Goal: Communication & Community: Ask a question

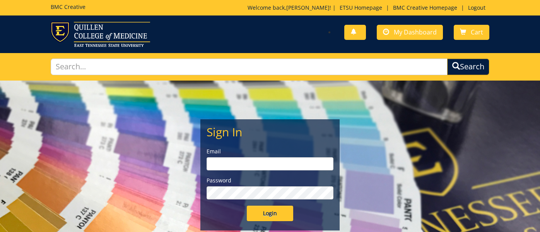
type input "[EMAIL_ADDRESS][DOMAIN_NAME]"
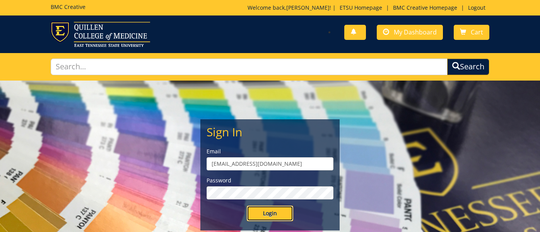
click at [283, 211] on input "Login" at bounding box center [270, 212] width 46 height 15
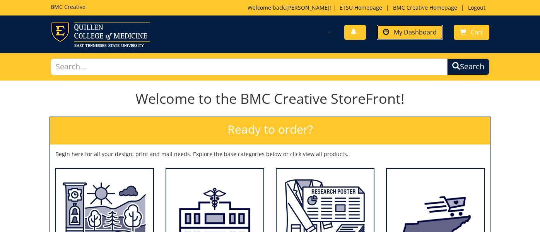
click at [410, 38] on link "My Dashboard" at bounding box center [410, 32] width 66 height 15
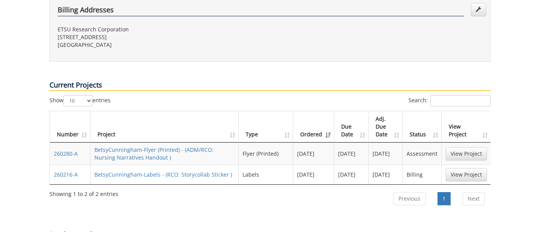
scroll to position [285, 0]
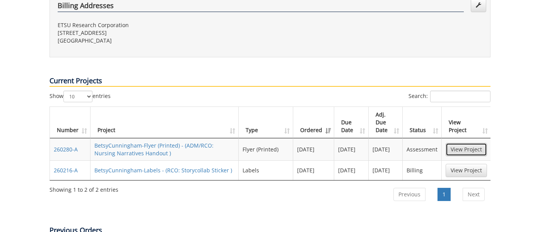
click at [471, 143] on link "View Project" at bounding box center [466, 149] width 41 height 13
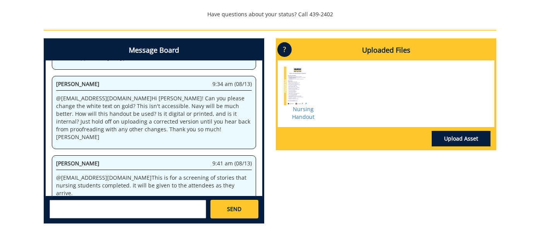
scroll to position [311, 0]
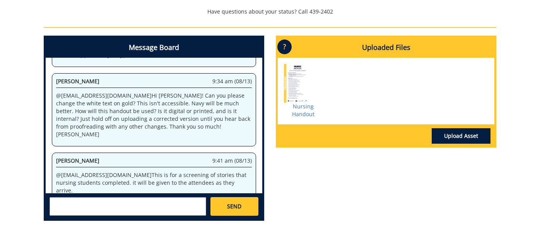
click at [119, 203] on textarea at bounding box center [128, 206] width 157 height 19
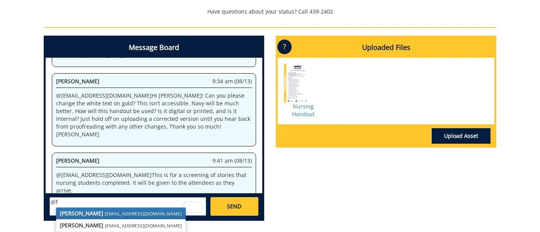
click at [89, 210] on link "Jill Fair fair@mail.etsu.edu" at bounding box center [121, 213] width 130 height 12
type textarea "@fair@mail.etsu.edu"
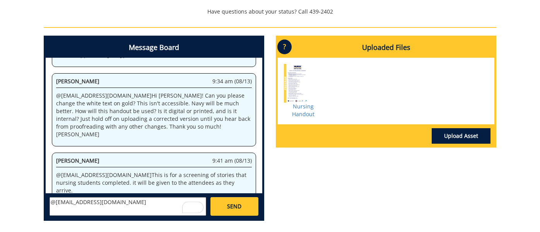
drag, startPoint x: 118, startPoint y: 203, endPoint x: 13, endPoint y: 203, distance: 104.8
click at [369, 199] on div "Message Board System 7:42 am (08/13) Welcome to the Project Messenger. All mess…" at bounding box center [270, 131] width 464 height 191
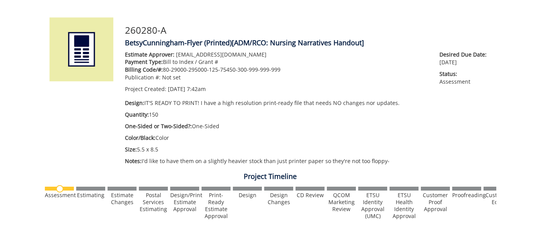
scroll to position [0, 0]
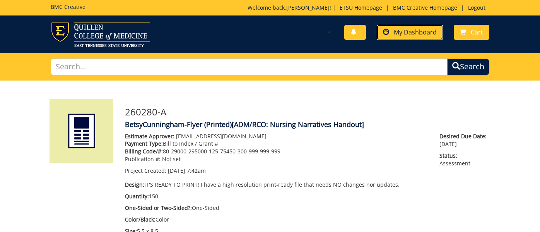
click at [417, 31] on span "My Dashboard" at bounding box center [415, 32] width 43 height 9
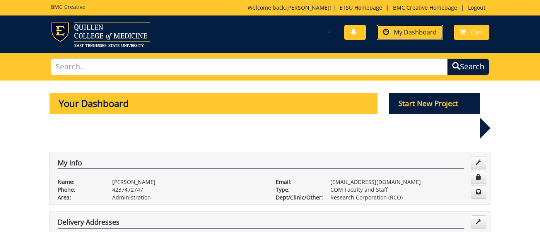
click at [402, 31] on span "My Dashboard" at bounding box center [415, 32] width 43 height 9
click at [413, 32] on span "My Dashboard" at bounding box center [415, 32] width 43 height 9
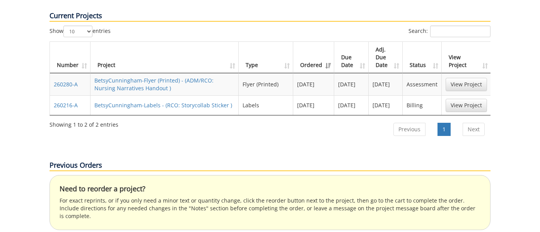
scroll to position [353, 0]
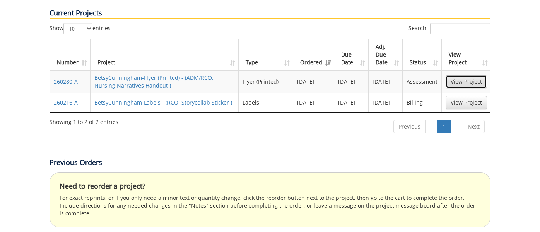
click at [468, 75] on link "View Project" at bounding box center [466, 81] width 41 height 13
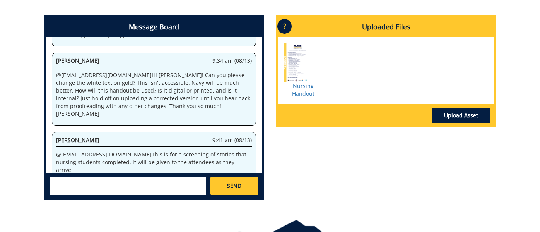
scroll to position [335, 0]
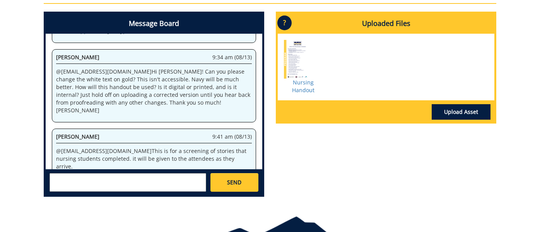
click at [175, 181] on textarea at bounding box center [128, 182] width 157 height 19
type textarea "f"
click at [149, 182] on textarea "@jil" at bounding box center [128, 182] width 157 height 19
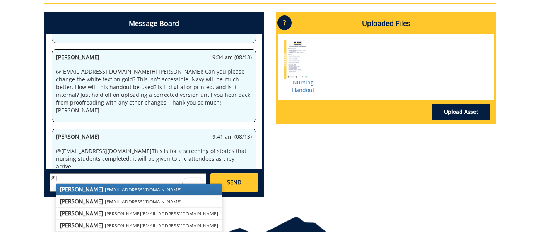
click at [105, 191] on small "fair@mail.etsu.edu" at bounding box center [143, 189] width 77 height 6
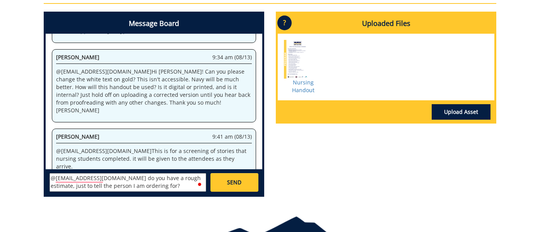
type textarea "@fair@mail.etsu.edu do you have a rough estimate, just to tell the person I am …"
click at [244, 181] on link "SEND" at bounding box center [234, 182] width 48 height 19
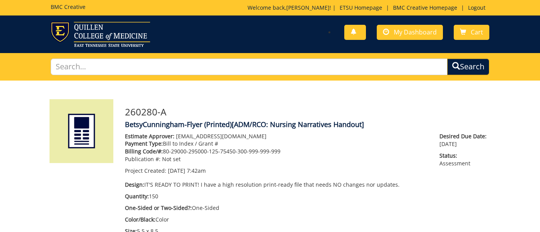
scroll to position [1070, 0]
click at [407, 38] on link "My Dashboard" at bounding box center [410, 32] width 66 height 15
